Goal: Task Accomplishment & Management: Use online tool/utility

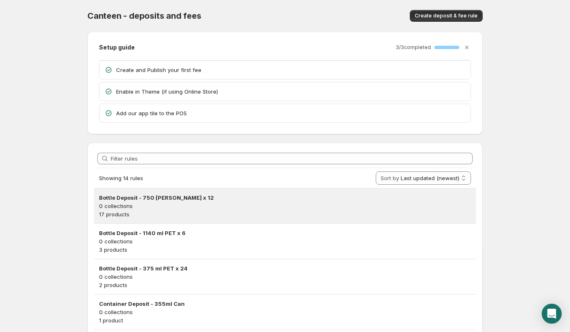
click at [211, 206] on p "0 collections" at bounding box center [285, 206] width 372 height 8
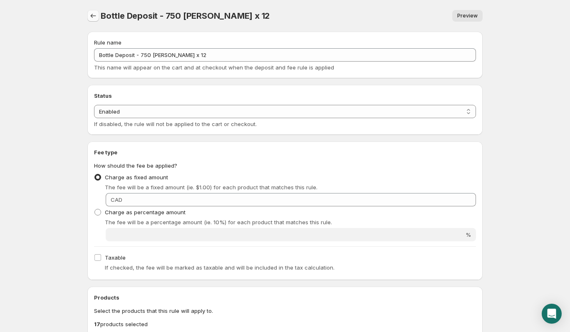
click at [94, 13] on icon "Settings" at bounding box center [93, 16] width 8 height 8
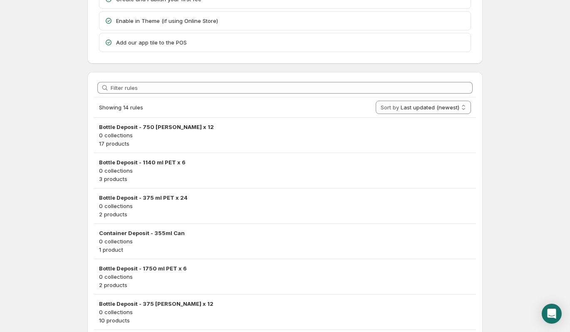
scroll to position [70, 0]
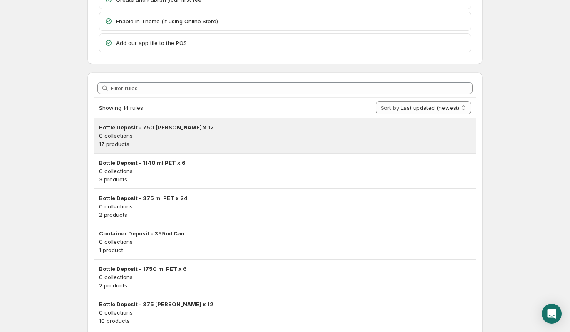
click at [166, 138] on p "0 collections" at bounding box center [285, 135] width 372 height 8
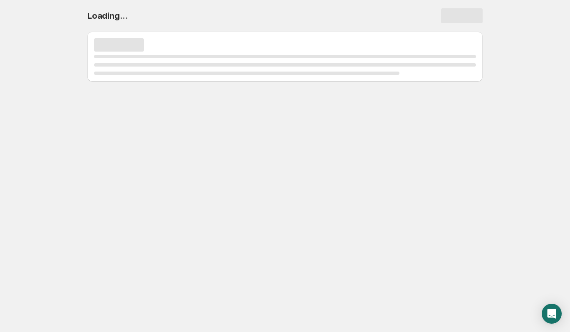
scroll to position [0, 0]
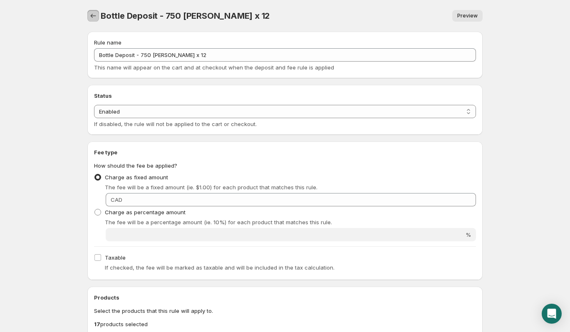
click at [92, 15] on icon "Settings" at bounding box center [93, 16] width 8 height 8
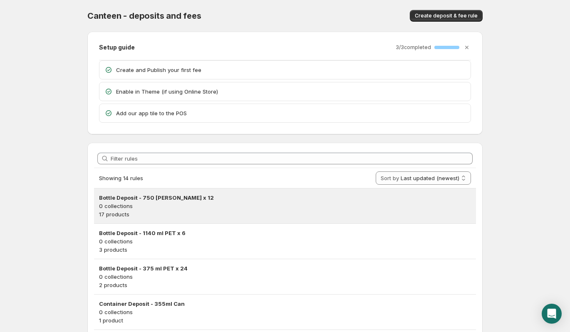
drag, startPoint x: 209, startPoint y: 215, endPoint x: 178, endPoint y: 204, distance: 32.8
click at [178, 204] on p "0 collections" at bounding box center [285, 206] width 372 height 8
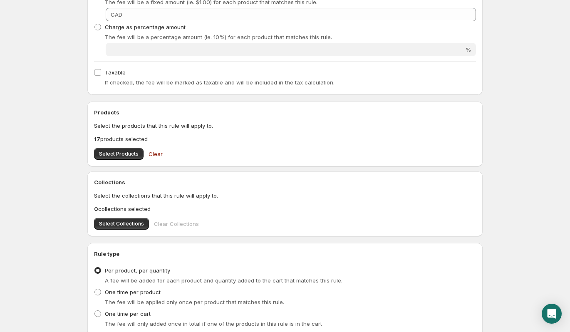
scroll to position [185, 0]
click at [124, 157] on button "Select Products" at bounding box center [118, 154] width 49 height 12
click at [115, 156] on span "Select Products" at bounding box center [119, 153] width 40 height 7
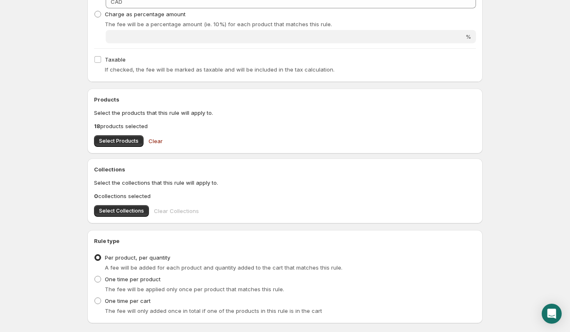
scroll to position [198, 0]
click at [134, 141] on span "Select Products" at bounding box center [119, 140] width 40 height 7
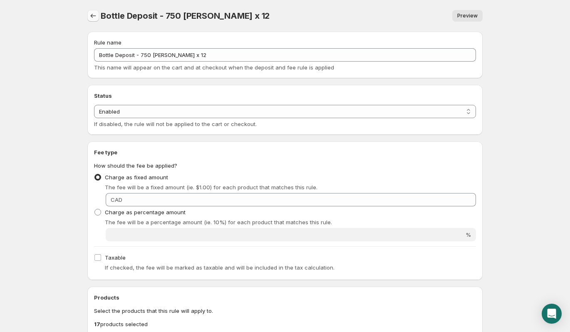
click at [95, 10] on button "Settings" at bounding box center [93, 16] width 12 height 12
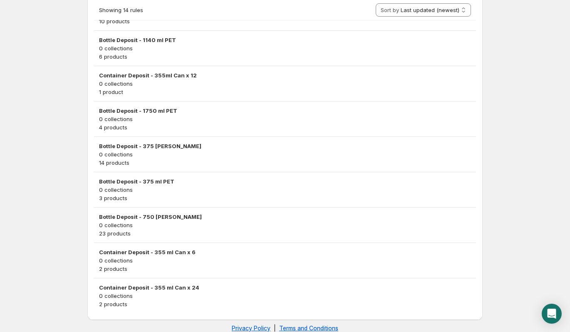
scroll to position [370, 0]
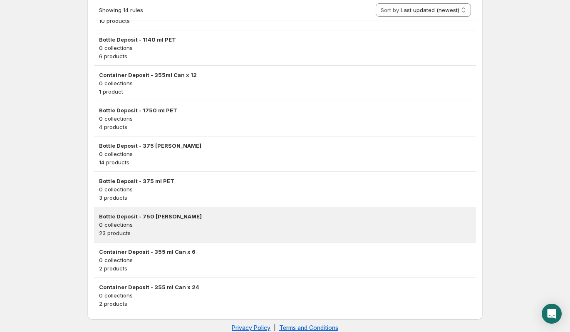
click at [139, 234] on p "23 products" at bounding box center [285, 233] width 372 height 8
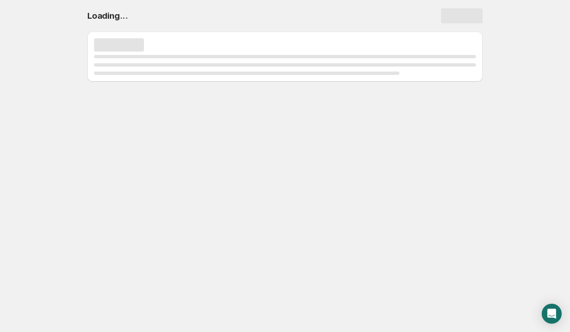
scroll to position [0, 0]
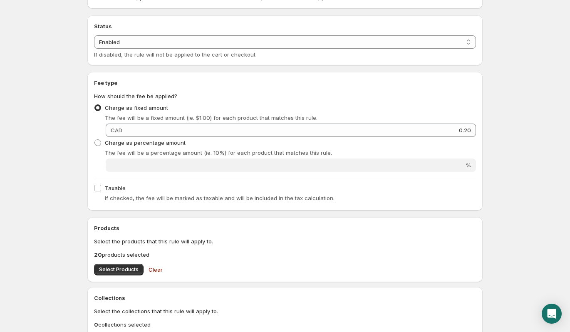
scroll to position [247, 0]
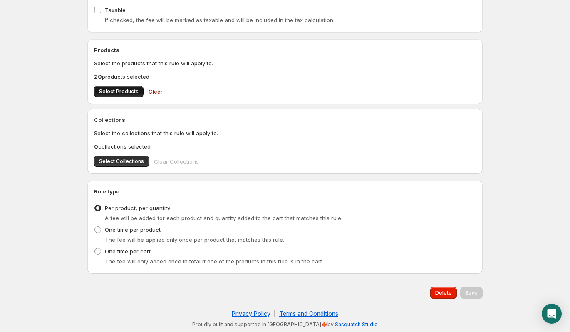
click at [110, 93] on span "Select Products" at bounding box center [119, 91] width 40 height 7
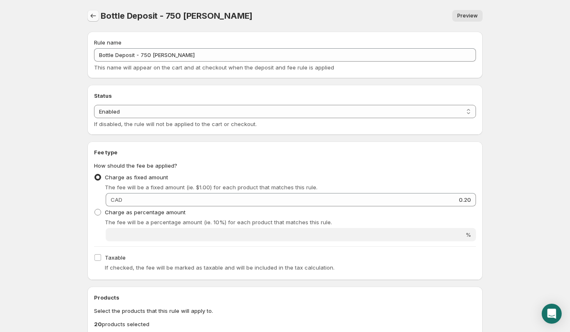
click at [92, 12] on icon "Settings" at bounding box center [93, 16] width 8 height 8
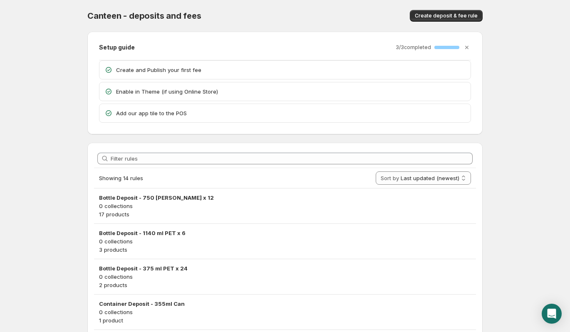
click at [522, 119] on body "Home Help Canteen - deposits and fees. This page is ready Canteen - deposits an…" at bounding box center [285, 166] width 570 height 332
click at [348, 19] on div "Create deposit & fee rule" at bounding box center [396, 16] width 174 height 12
click at [318, 26] on div "Canteen - deposits and fees. This page is ready Canteen - deposits and fees Cre…" at bounding box center [284, 16] width 395 height 32
click at [301, 116] on p "Add our app tile to the POS" at bounding box center [290, 113] width 349 height 8
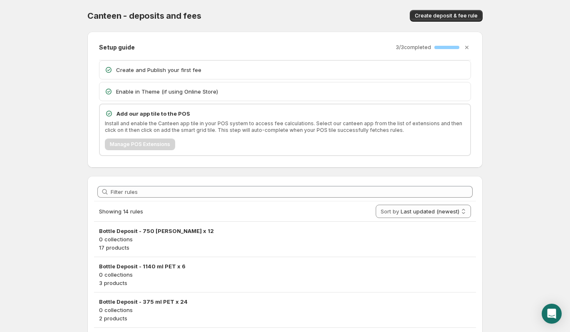
click at [302, 98] on div "Enable in Theme (if using Online Store)" at bounding box center [284, 91] width 371 height 18
click at [290, 73] on p "Create and Publish your first fee" at bounding box center [290, 70] width 349 height 8
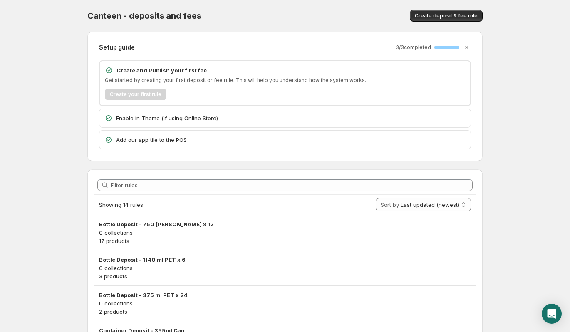
click at [527, 99] on body "Home Help Canteen - deposits and fees. This page is ready Canteen - deposits an…" at bounding box center [285, 166] width 570 height 332
